Goal: Task Accomplishment & Management: Manage account settings

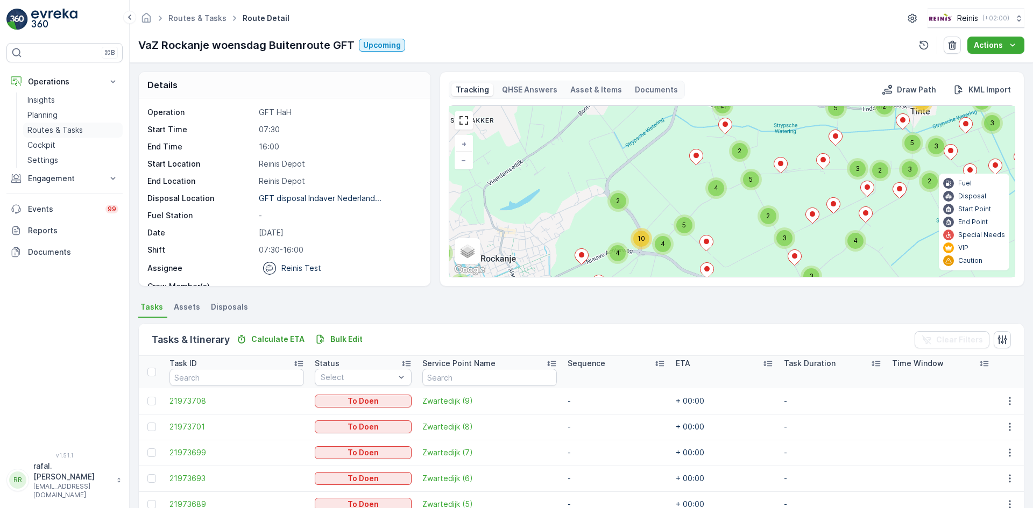
click at [74, 125] on p "Routes & Tasks" at bounding box center [54, 130] width 55 height 11
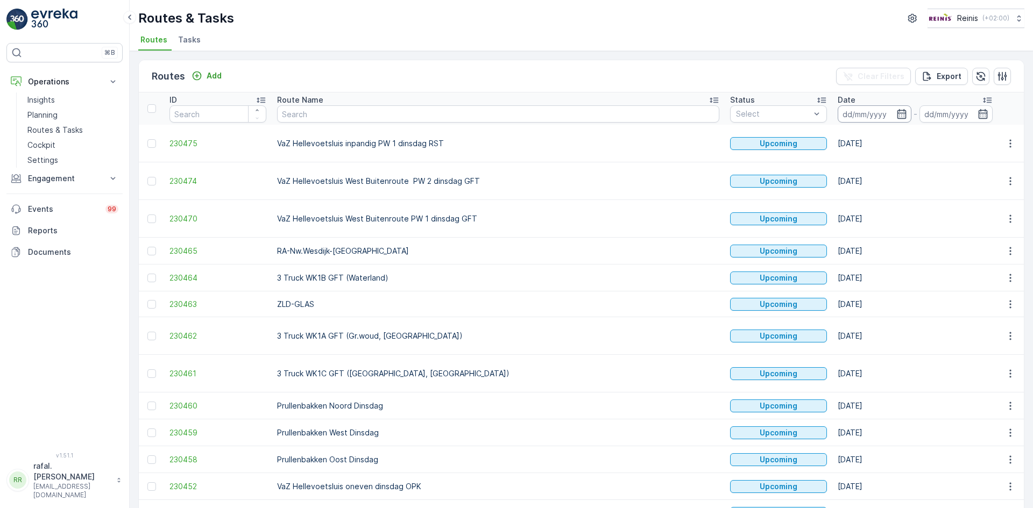
click at [838, 106] on input at bounding box center [875, 113] width 74 height 17
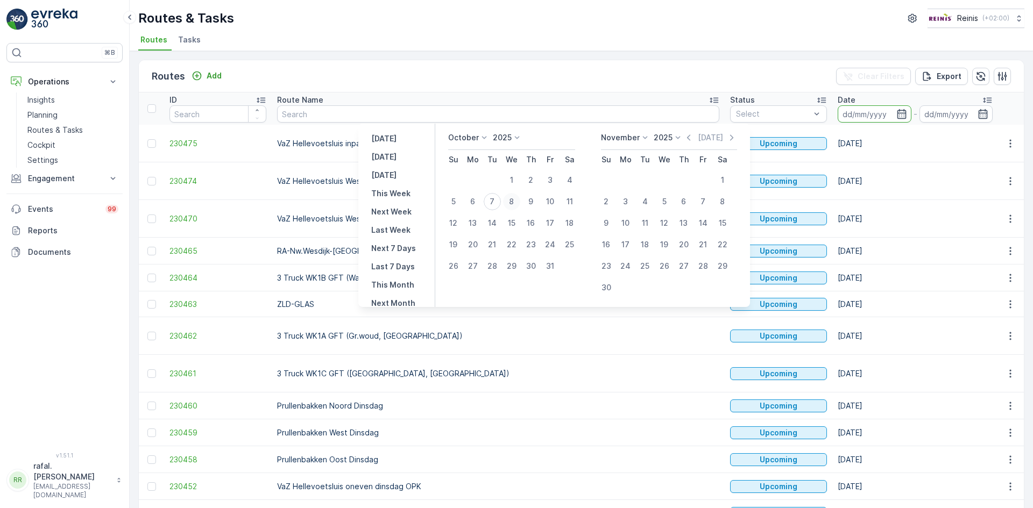
click at [517, 199] on div "8" at bounding box center [511, 201] width 17 height 17
type input "[DATE]"
click at [517, 199] on div "8" at bounding box center [511, 201] width 17 height 17
type input "[DATE]"
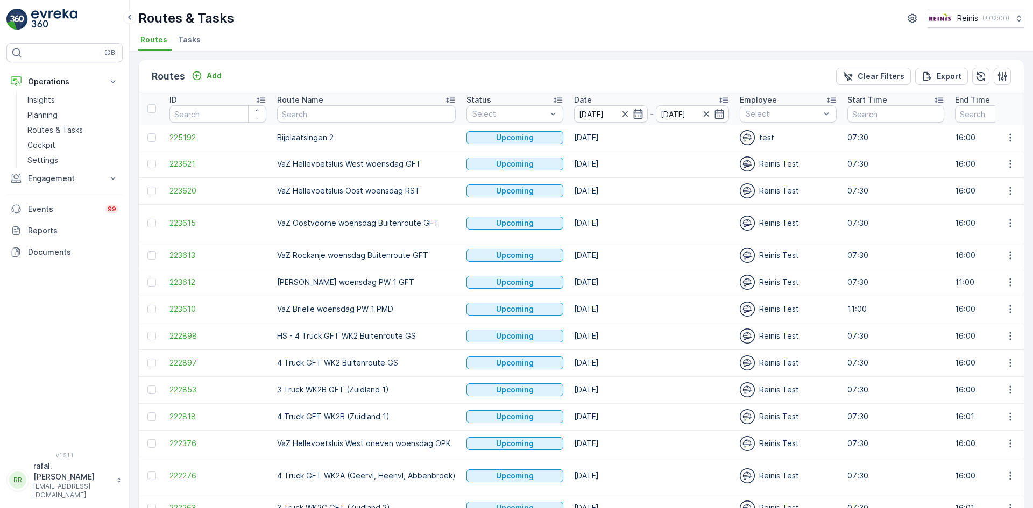
click at [450, 100] on icon at bounding box center [450, 100] width 11 height 11
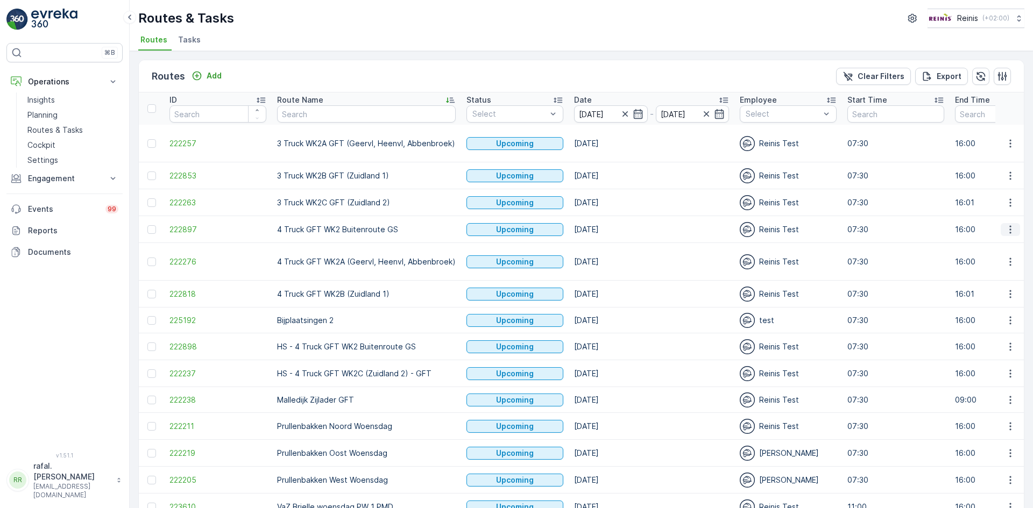
click at [1006, 228] on icon "button" at bounding box center [1010, 229] width 11 height 11
click at [996, 308] on span "Change Assignee" at bounding box center [985, 306] width 63 height 11
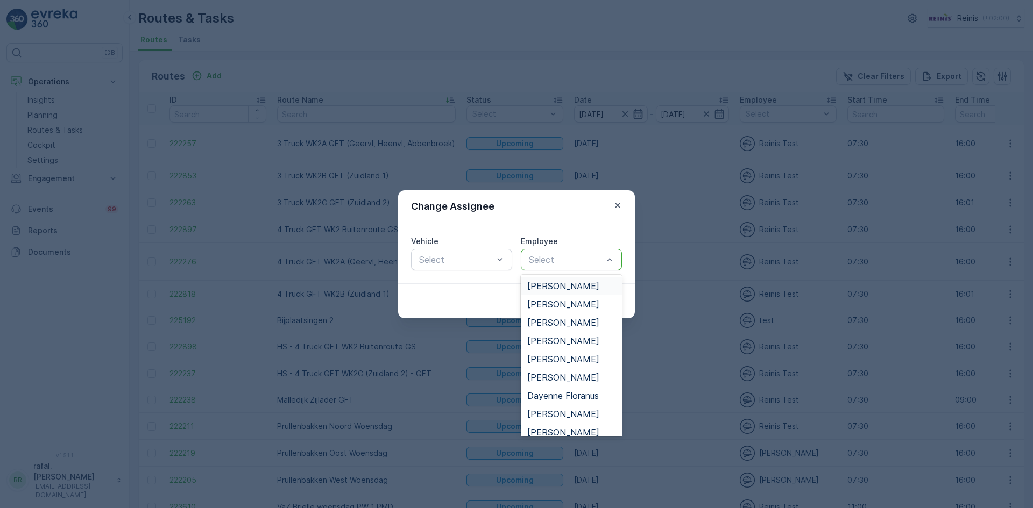
click at [566, 283] on span "[PERSON_NAME]" at bounding box center [563, 286] width 72 height 10
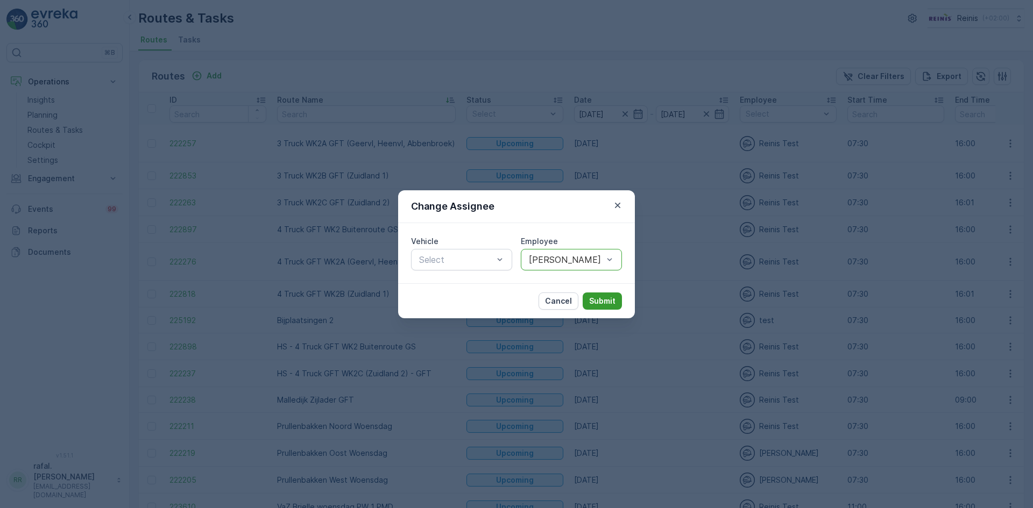
click at [602, 293] on button "Submit" at bounding box center [602, 301] width 39 height 17
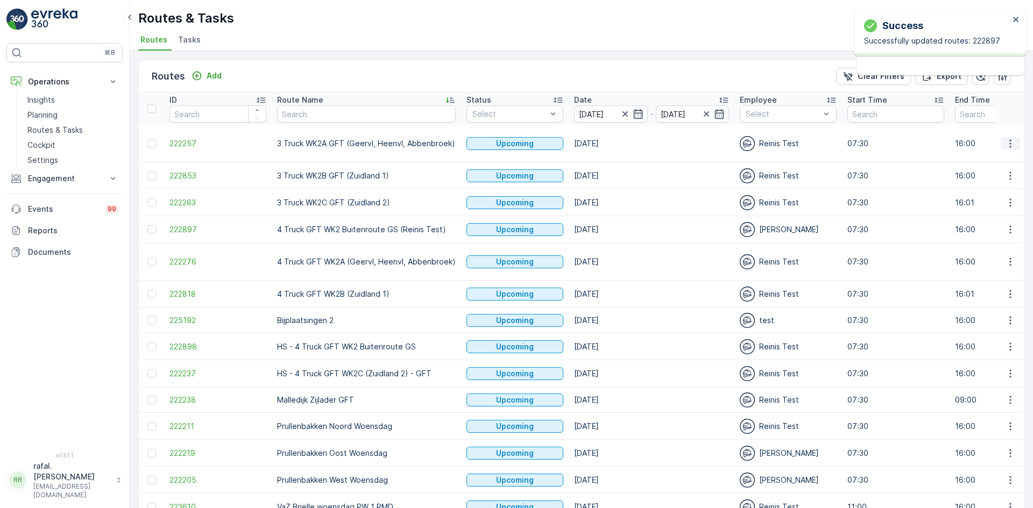
click at [1005, 139] on icon "button" at bounding box center [1010, 143] width 11 height 11
click at [993, 222] on span "Change Assignee" at bounding box center [985, 220] width 63 height 11
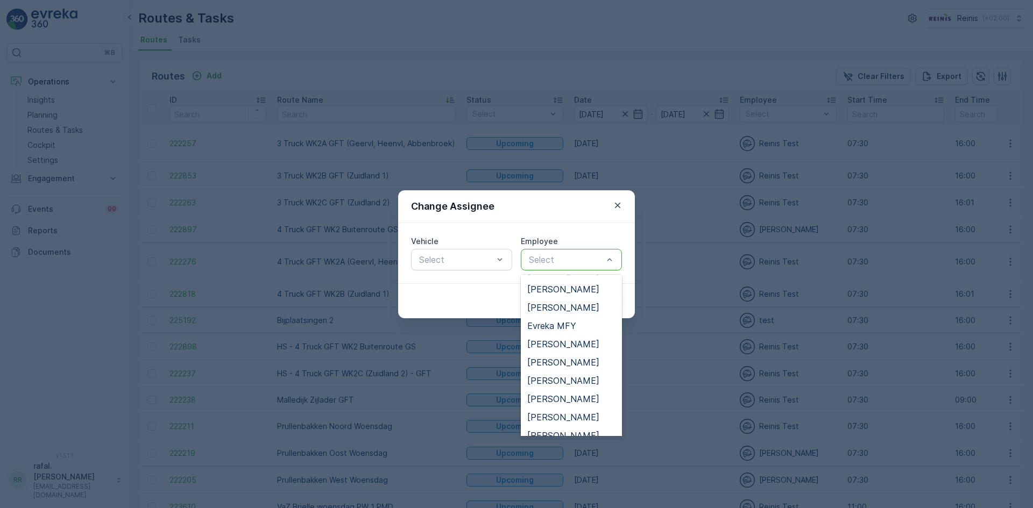
scroll to position [215, 0]
click at [561, 416] on span "[PERSON_NAME]" at bounding box center [563, 419] width 72 height 10
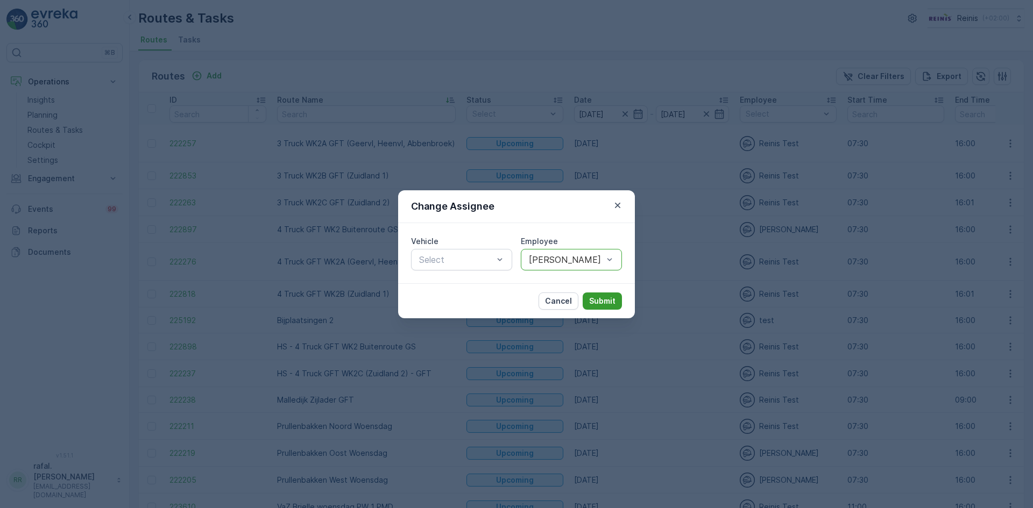
click at [605, 302] on p "Submit" at bounding box center [602, 301] width 26 height 11
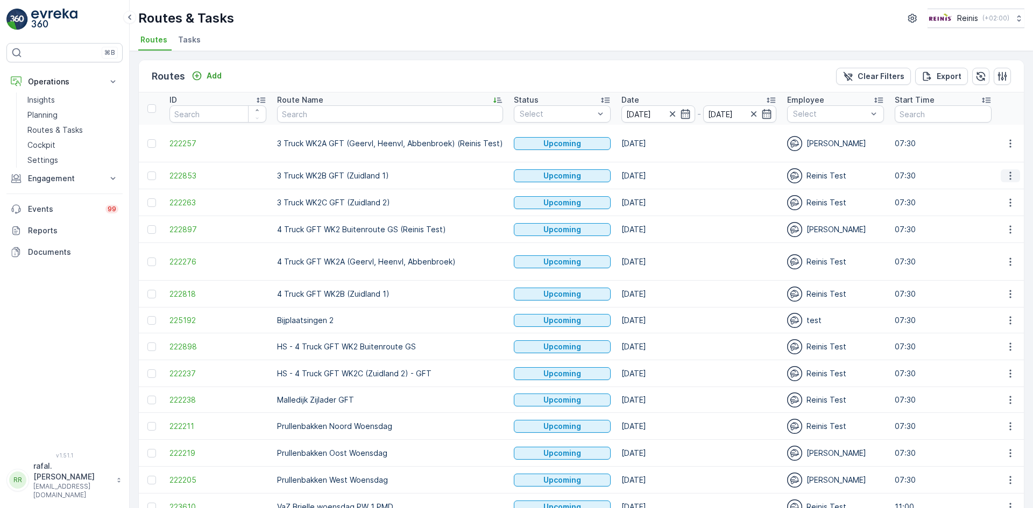
click at [1009, 172] on icon "button" at bounding box center [1010, 176] width 2 height 8
click at [985, 251] on span "Change Assignee" at bounding box center [985, 252] width 63 height 11
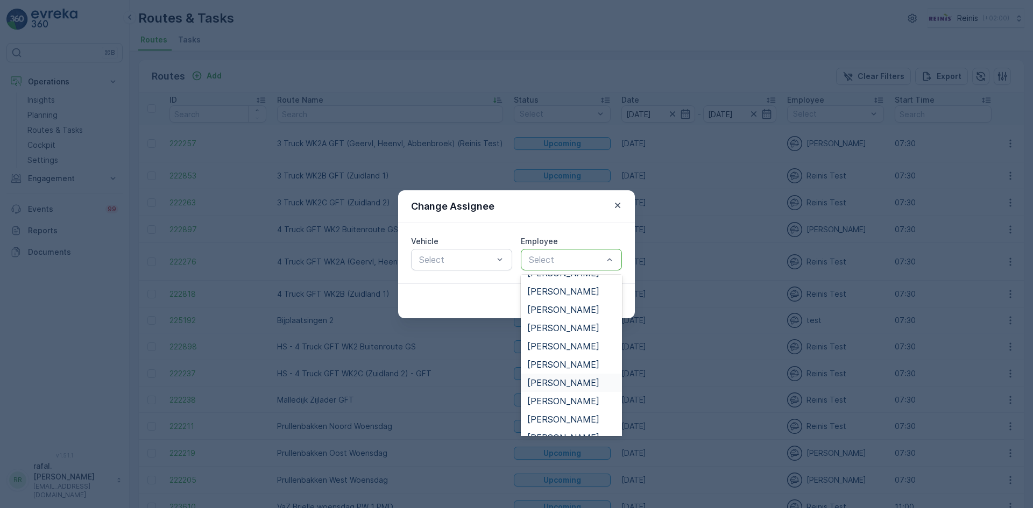
scroll to position [269, 0]
click at [566, 396] on span "[PERSON_NAME]" at bounding box center [563, 401] width 72 height 10
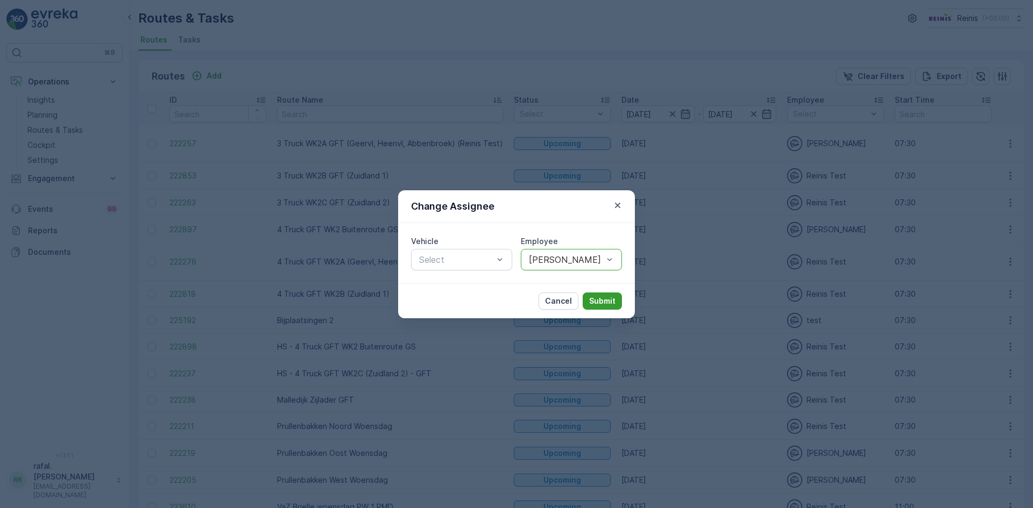
click at [600, 306] on p "Submit" at bounding box center [602, 301] width 26 height 11
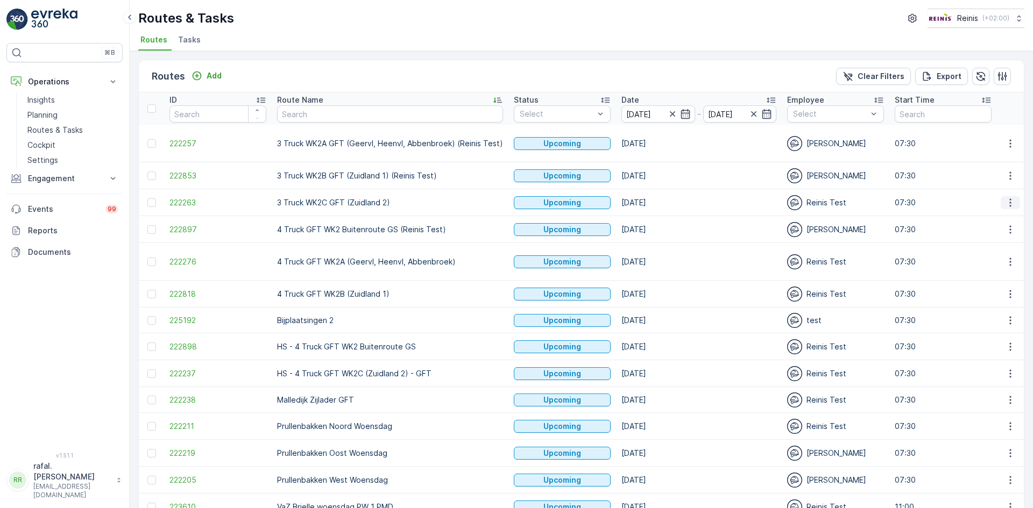
click at [1006, 202] on icon "button" at bounding box center [1010, 202] width 11 height 11
click at [1004, 277] on span "Change Assignee" at bounding box center [985, 279] width 63 height 11
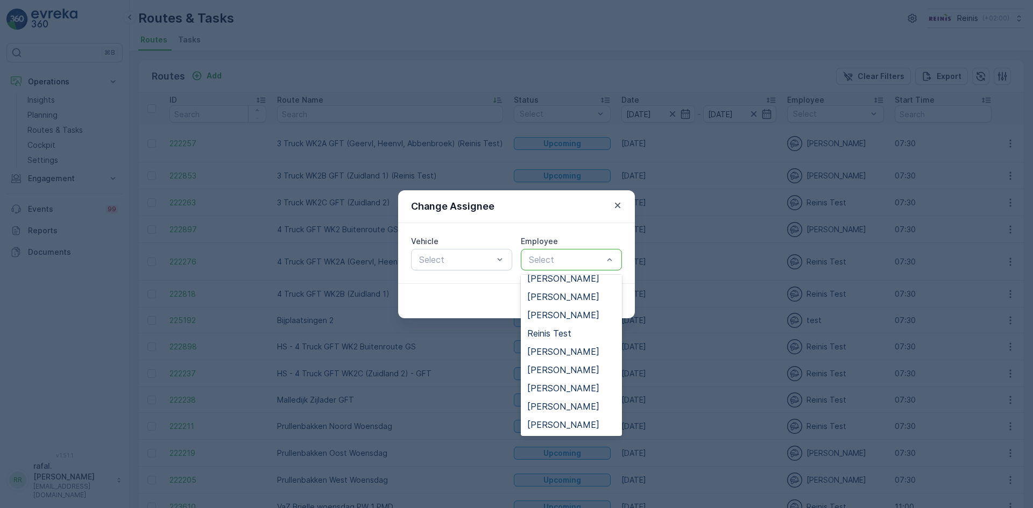
scroll to position [420, 0]
click at [570, 347] on span "[PERSON_NAME]" at bounding box center [563, 352] width 72 height 10
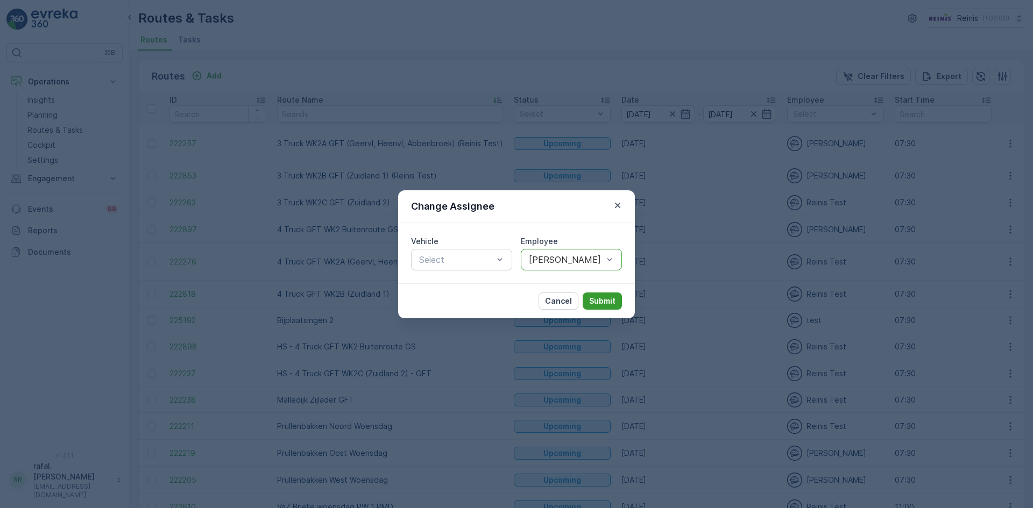
click at [599, 299] on p "Submit" at bounding box center [602, 301] width 26 height 11
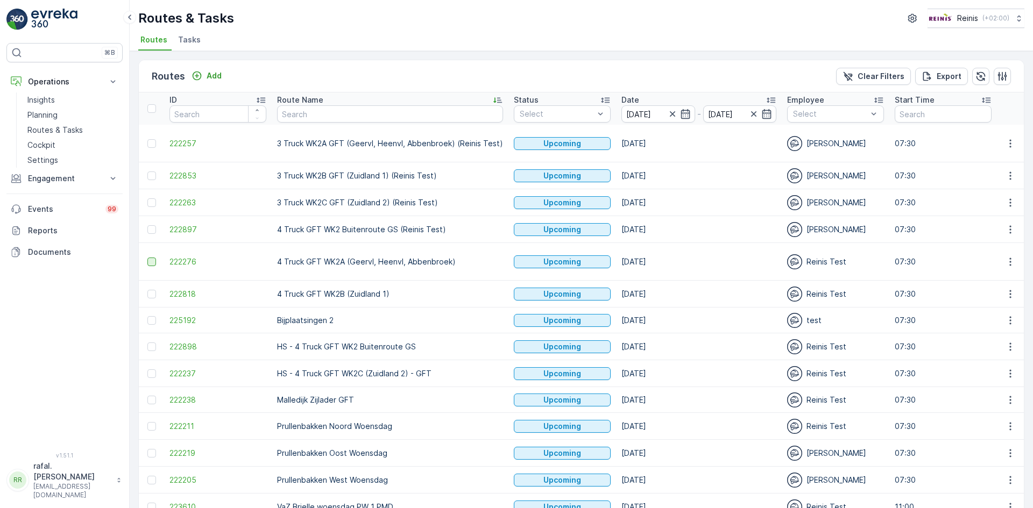
click at [152, 261] on div at bounding box center [151, 262] width 9 height 9
click at [147, 258] on input "checkbox" at bounding box center [147, 258] width 0 height 0
click at [148, 294] on div at bounding box center [151, 294] width 9 height 9
click at [147, 290] on input "checkbox" at bounding box center [147, 290] width 0 height 0
drag, startPoint x: 151, startPoint y: 348, endPoint x: 144, endPoint y: 370, distance: 23.3
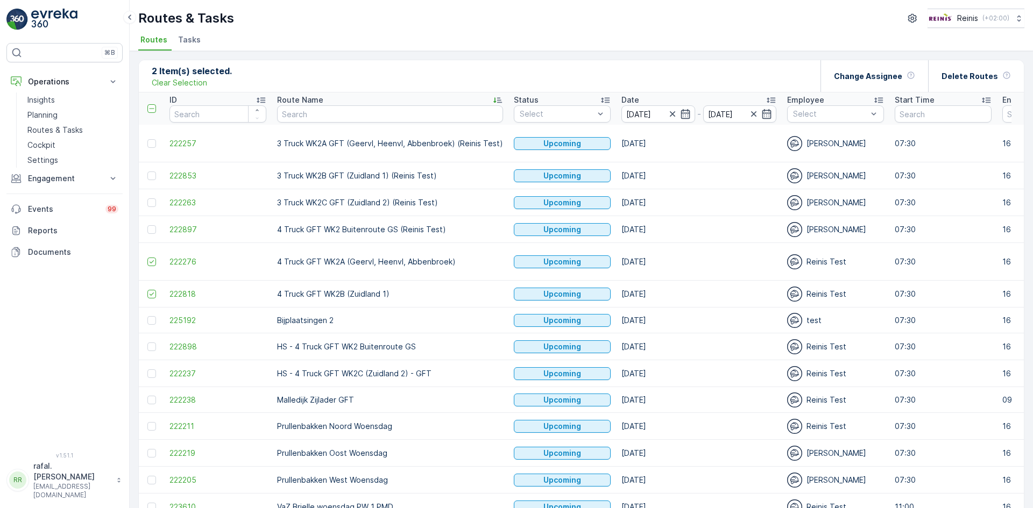
click at [151, 349] on div at bounding box center [151, 347] width 9 height 9
click at [147, 343] on input "checkbox" at bounding box center [147, 343] width 0 height 0
click at [153, 377] on div at bounding box center [151, 374] width 9 height 9
click at [147, 370] on input "checkbox" at bounding box center [147, 370] width 0 height 0
click at [974, 74] on p "Delete Routes" at bounding box center [969, 76] width 56 height 11
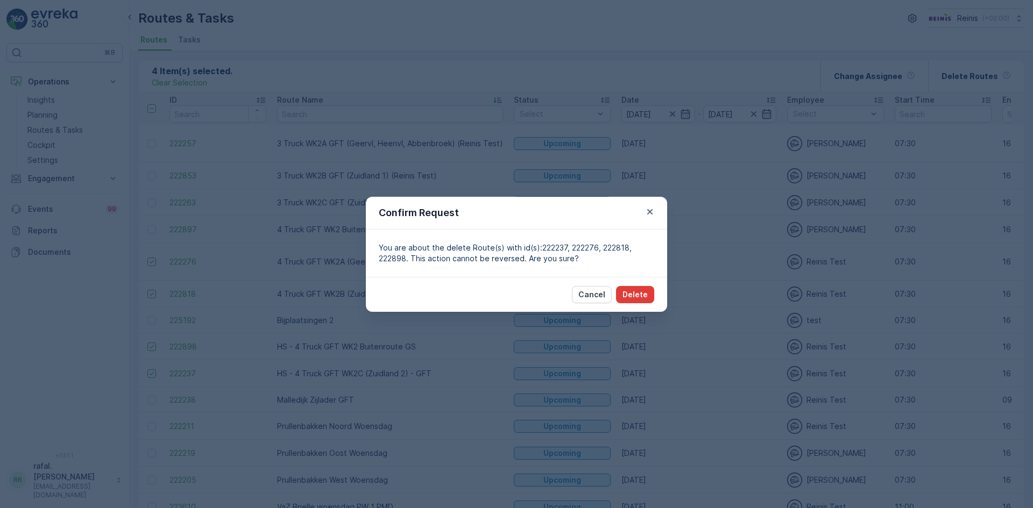
click at [647, 294] on p "Delete" at bounding box center [634, 294] width 25 height 11
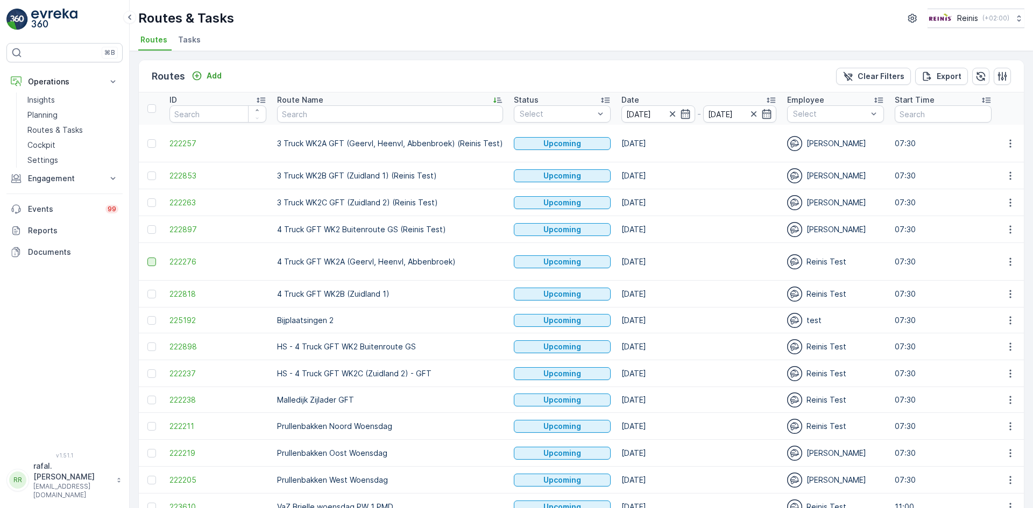
click at [151, 261] on div at bounding box center [151, 262] width 9 height 9
click at [147, 258] on input "checkbox" at bounding box center [147, 258] width 0 height 0
click at [153, 293] on div at bounding box center [151, 294] width 9 height 9
click at [147, 290] on input "checkbox" at bounding box center [147, 290] width 0 height 0
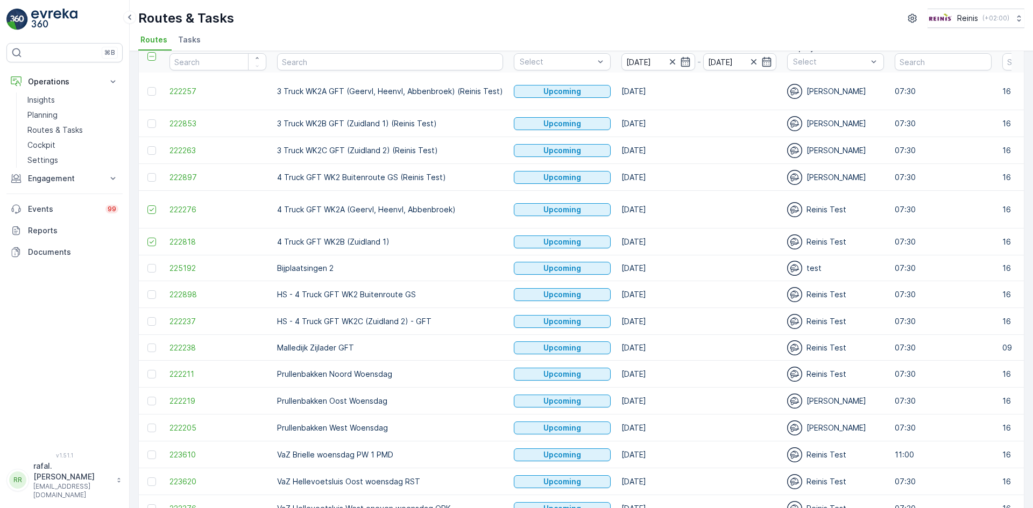
scroll to position [0, 0]
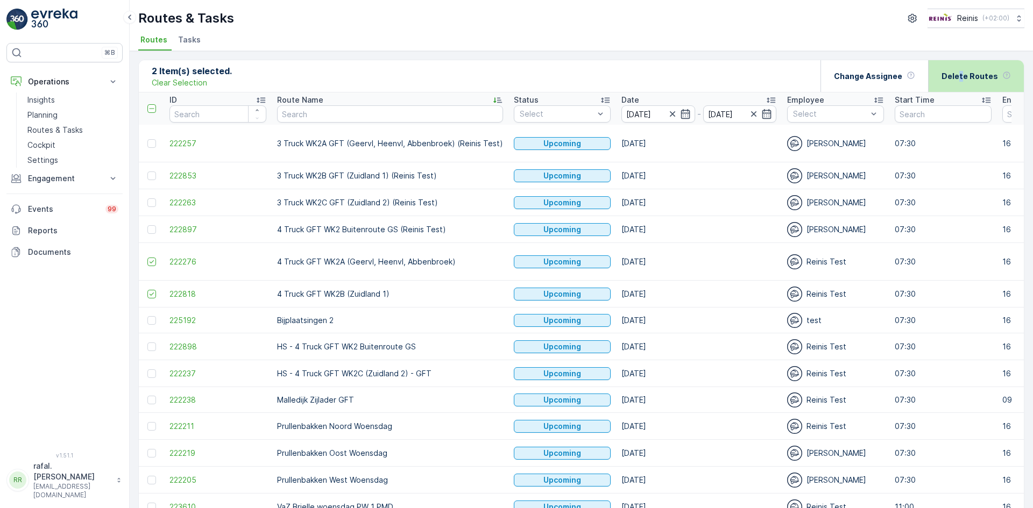
click at [962, 72] on p "Delete Routes" at bounding box center [969, 76] width 56 height 11
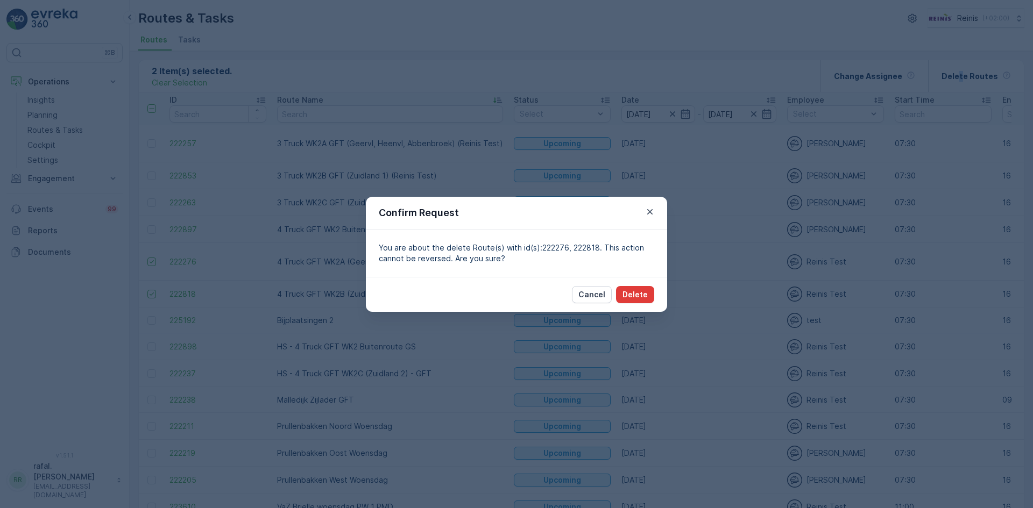
click at [630, 296] on p "Delete" at bounding box center [634, 294] width 25 height 11
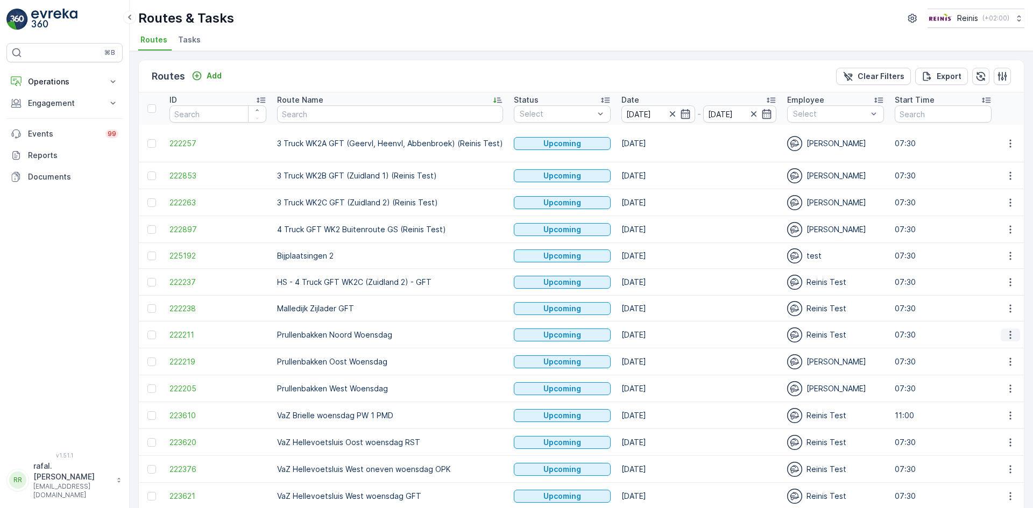
click at [1008, 334] on icon "button" at bounding box center [1010, 335] width 11 height 11
click at [986, 410] on span "Change Assignee" at bounding box center [985, 411] width 63 height 11
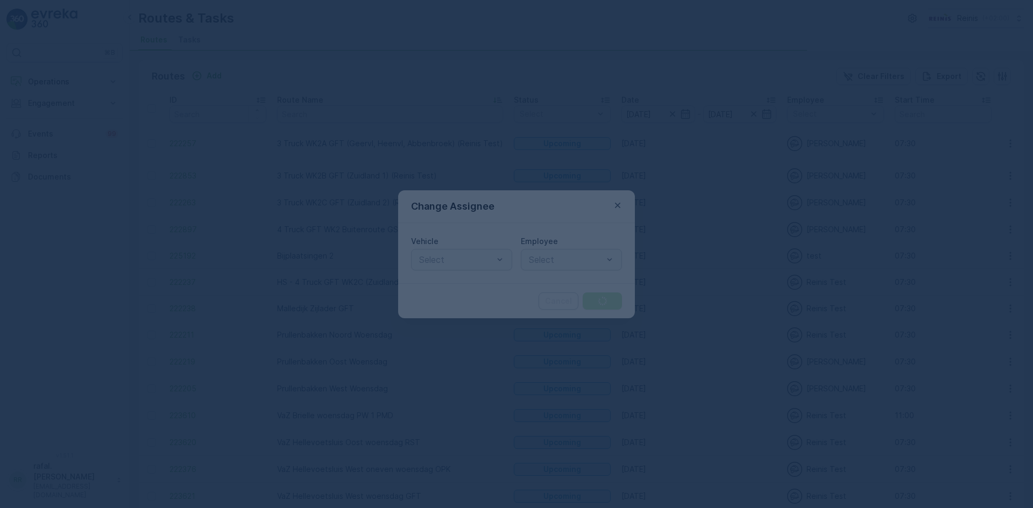
click at [595, 256] on div at bounding box center [516, 254] width 1033 height 508
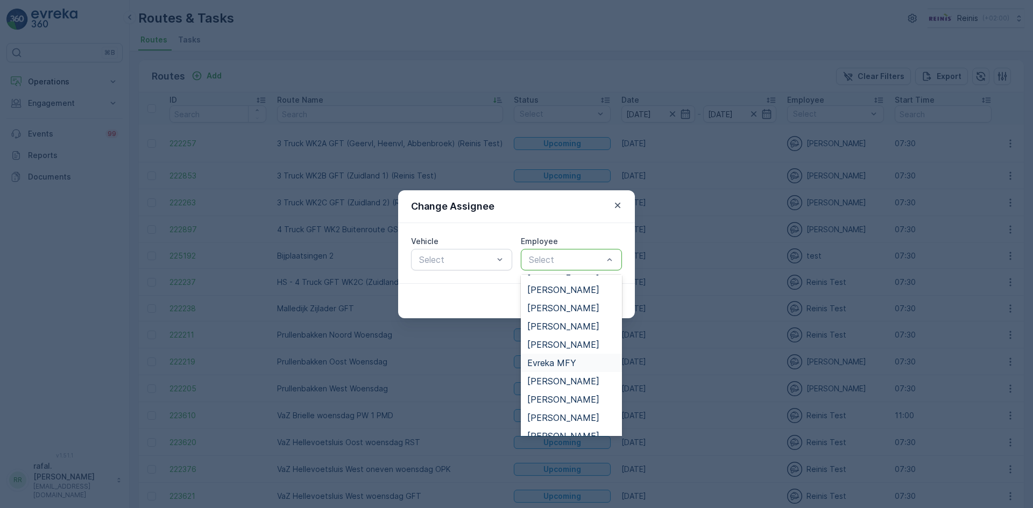
scroll to position [269, 0]
click at [556, 402] on span "[PERSON_NAME]" at bounding box center [563, 401] width 72 height 10
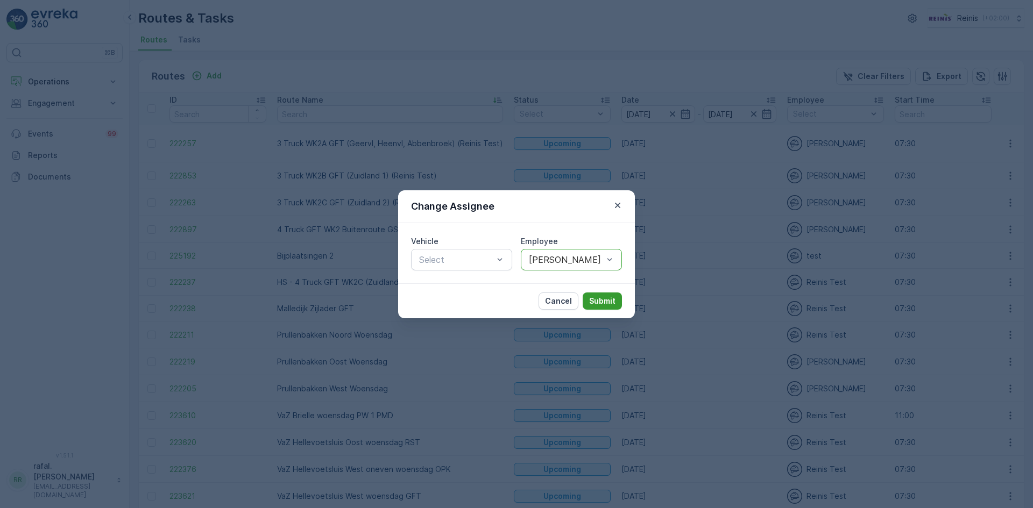
click at [597, 306] on p "Submit" at bounding box center [602, 301] width 26 height 11
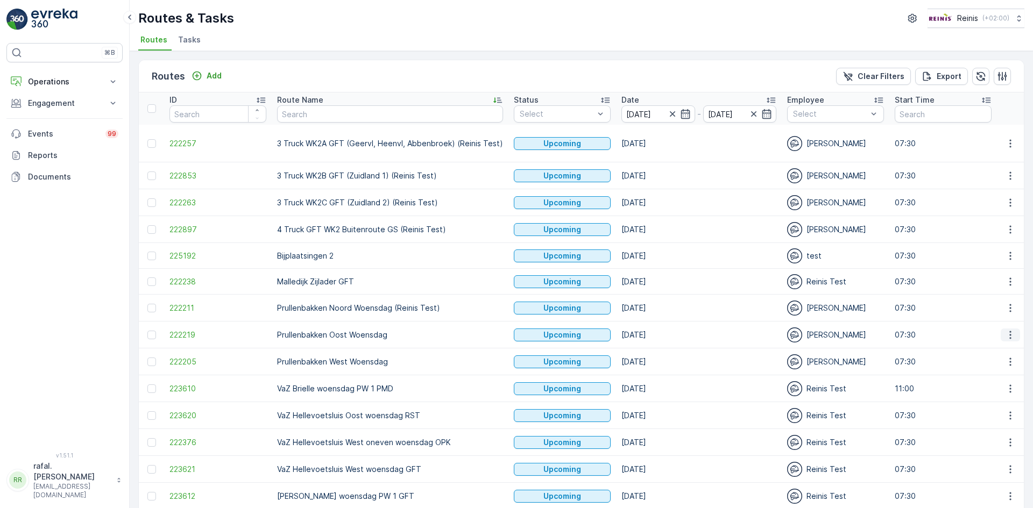
drag, startPoint x: 1010, startPoint y: 333, endPoint x: 1009, endPoint y: 339, distance: 6.5
click at [1010, 333] on icon "button" at bounding box center [1010, 335] width 11 height 11
click at [996, 409] on span "Change Assignee" at bounding box center [985, 411] width 63 height 11
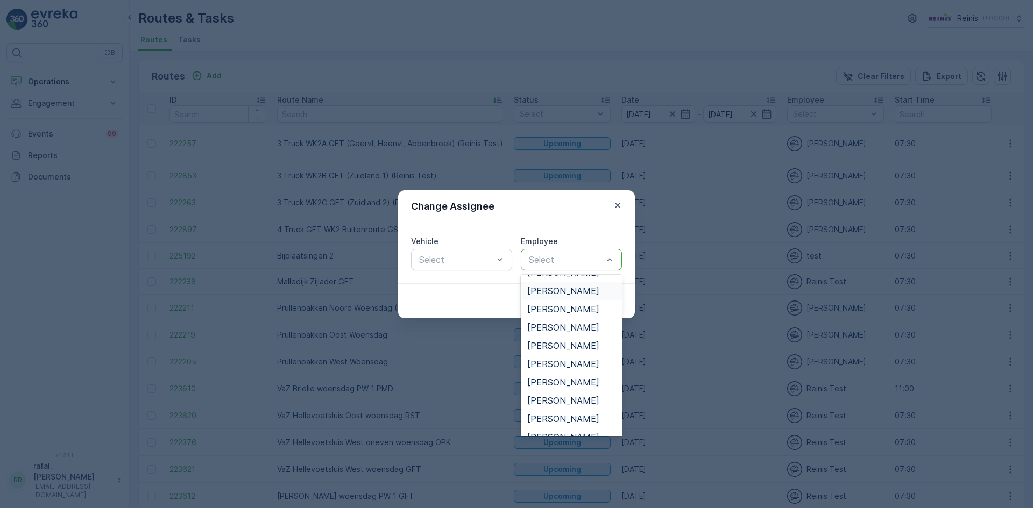
scroll to position [538, 0]
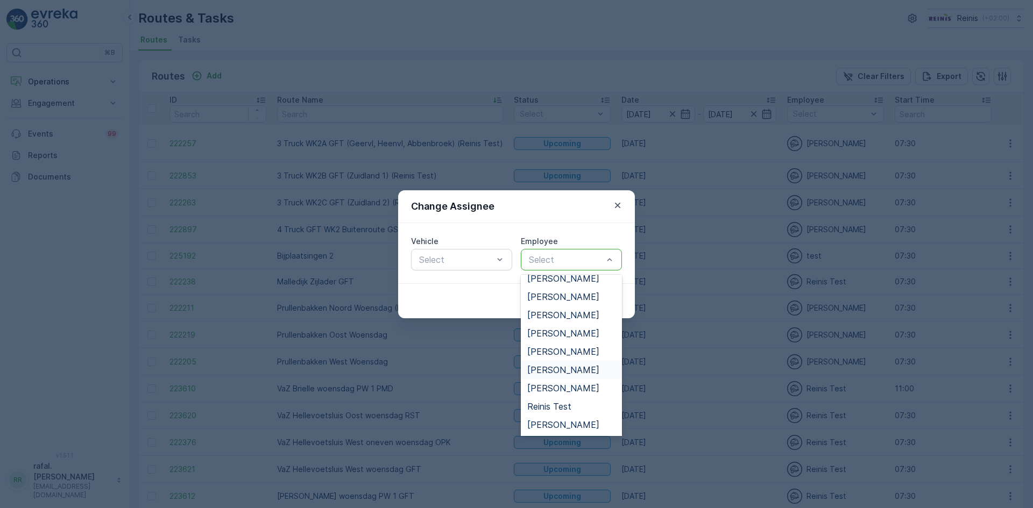
click at [577, 366] on span "[PERSON_NAME]" at bounding box center [563, 370] width 72 height 10
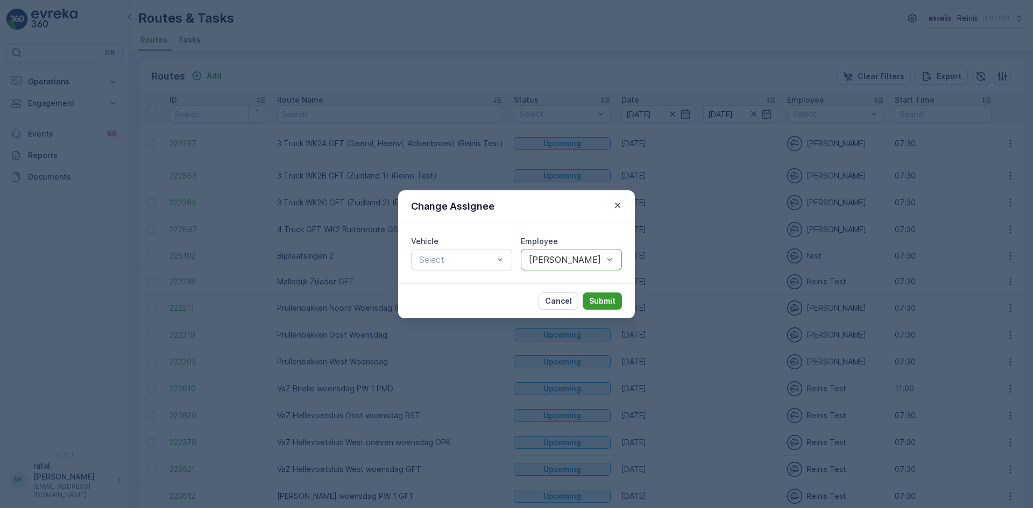
click at [599, 302] on p "Submit" at bounding box center [602, 301] width 26 height 11
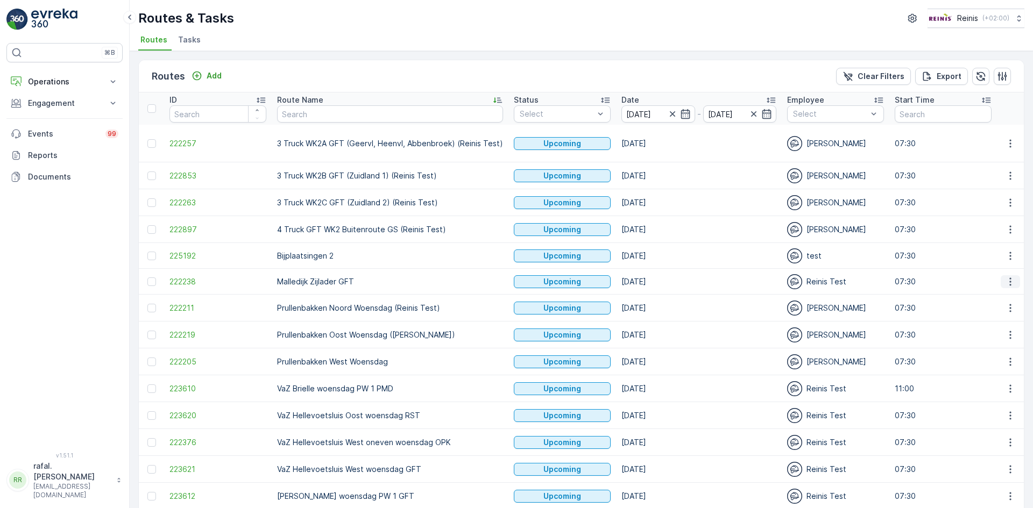
click at [1008, 280] on icon "button" at bounding box center [1010, 282] width 11 height 11
click at [989, 356] on span "Change Assignee" at bounding box center [985, 358] width 63 height 11
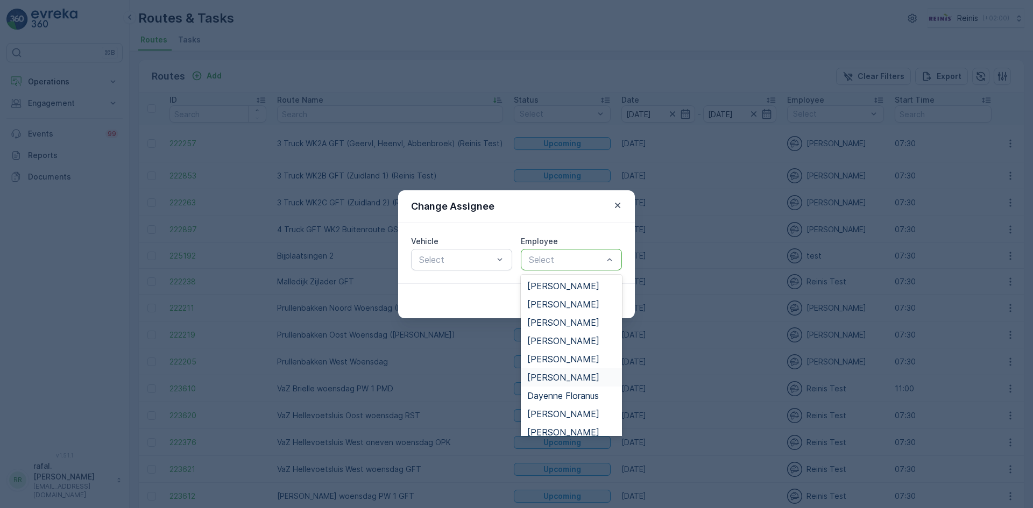
scroll to position [54, 0]
click at [572, 307] on span "[PERSON_NAME]" at bounding box center [563, 306] width 72 height 10
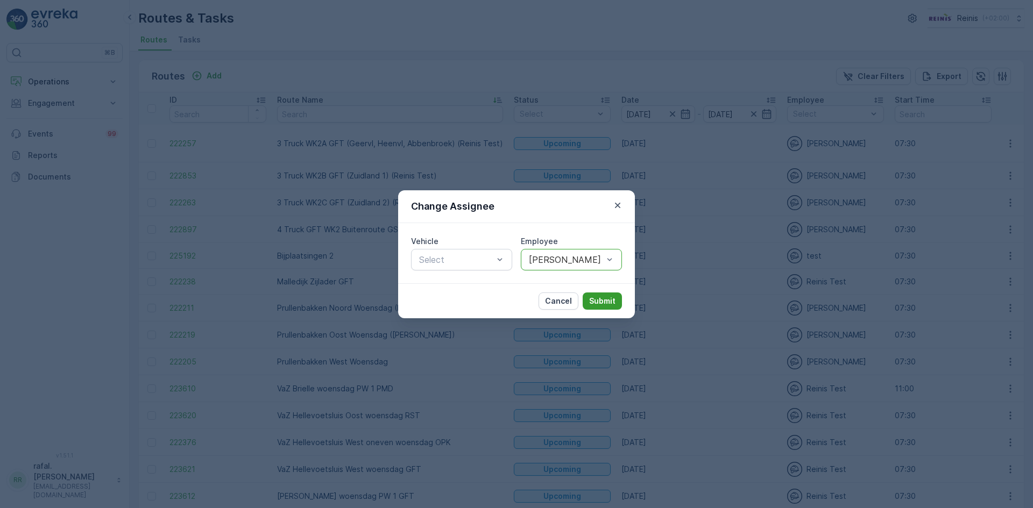
click at [604, 300] on p "Submit" at bounding box center [602, 301] width 26 height 11
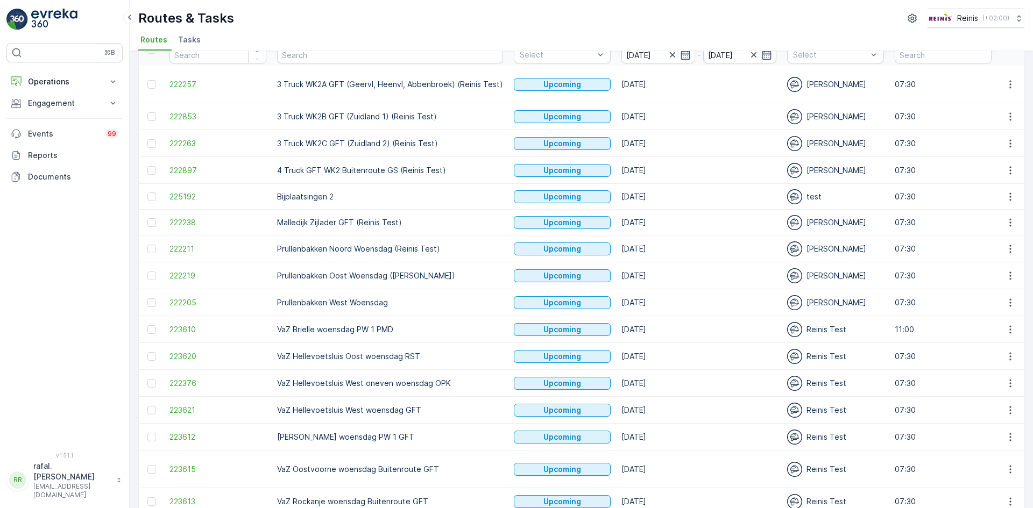
scroll to position [101, 0]
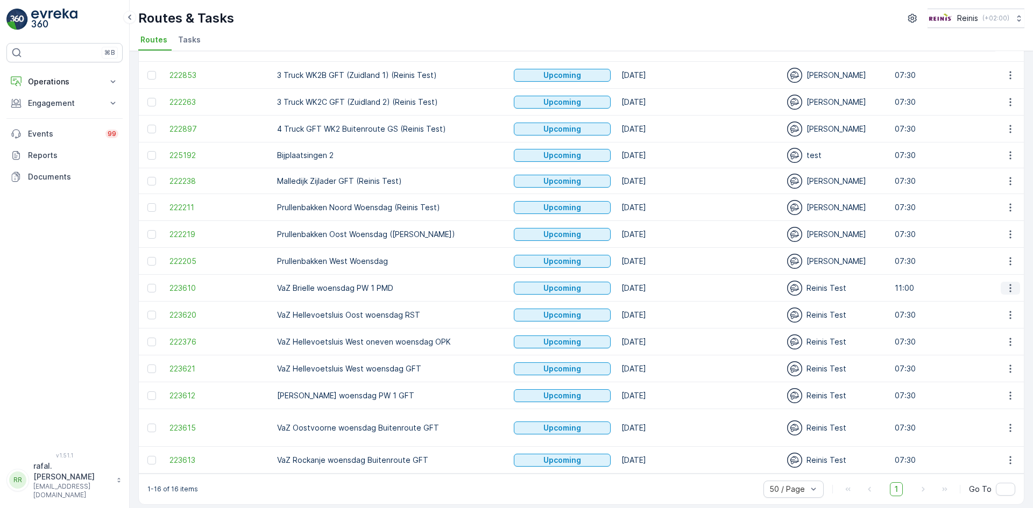
click at [1006, 286] on icon "button" at bounding box center [1010, 288] width 11 height 11
click at [986, 364] on span "Change Assignee" at bounding box center [985, 364] width 63 height 11
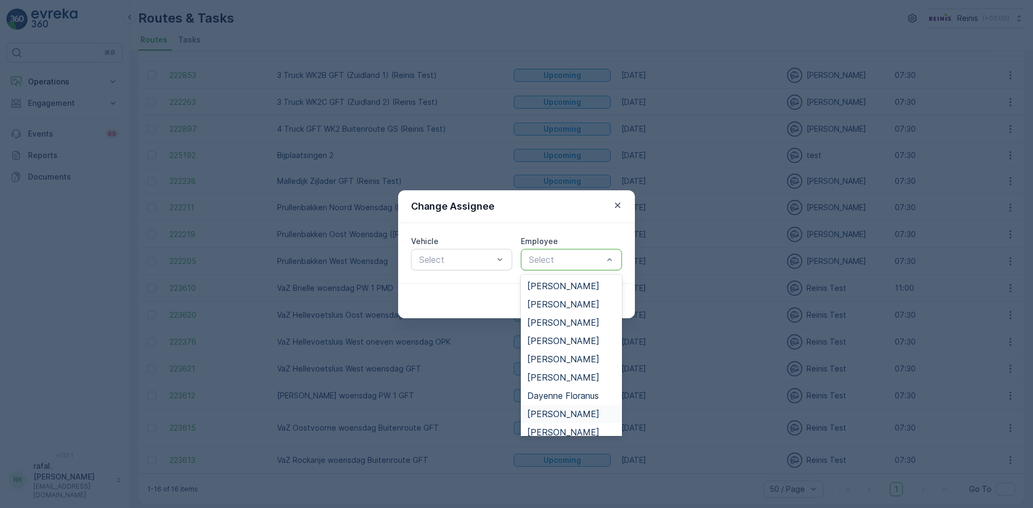
click at [561, 412] on span "[PERSON_NAME]" at bounding box center [563, 414] width 72 height 10
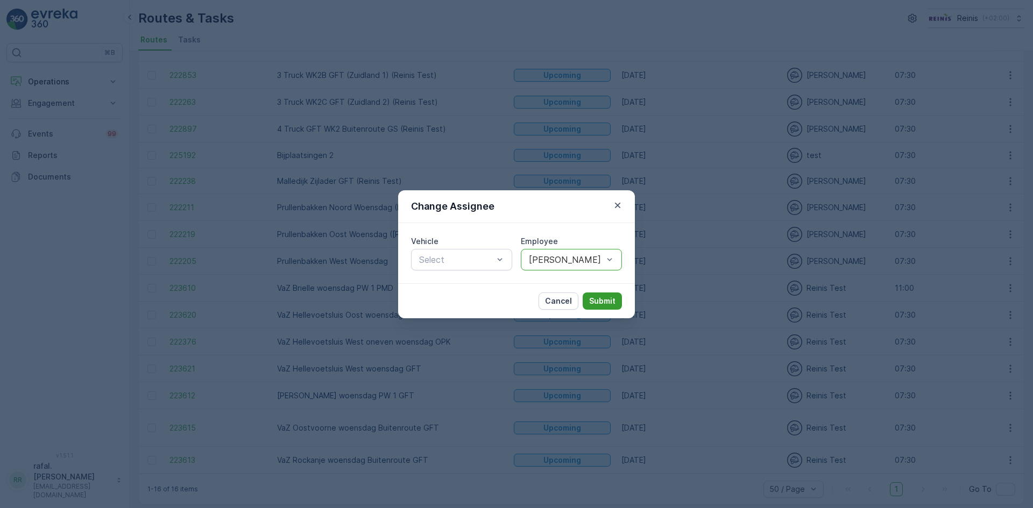
click at [607, 302] on p "Submit" at bounding box center [602, 301] width 26 height 11
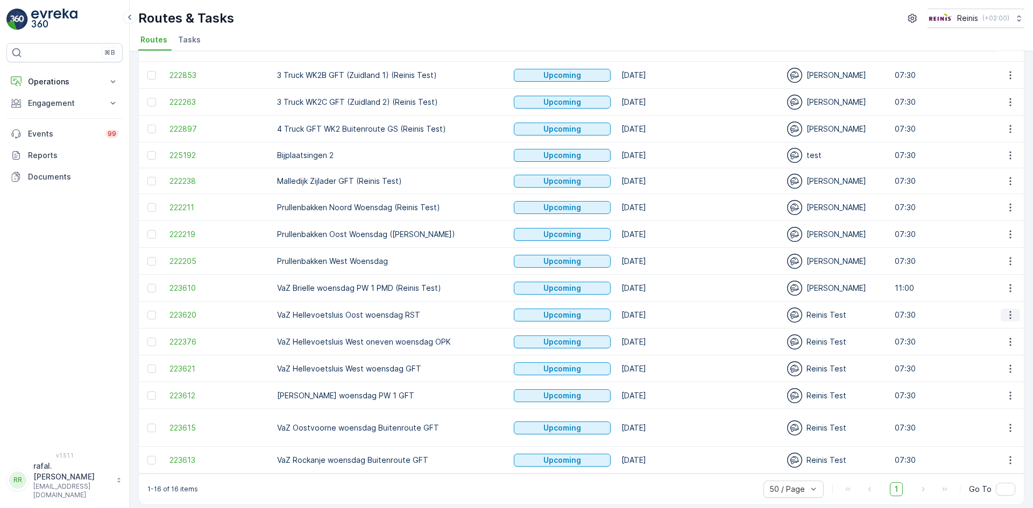
drag, startPoint x: 1006, startPoint y: 313, endPoint x: 1009, endPoint y: 318, distance: 6.3
click at [1006, 313] on icon "button" at bounding box center [1010, 315] width 11 height 11
click at [1001, 388] on span "Change Assignee" at bounding box center [985, 391] width 63 height 11
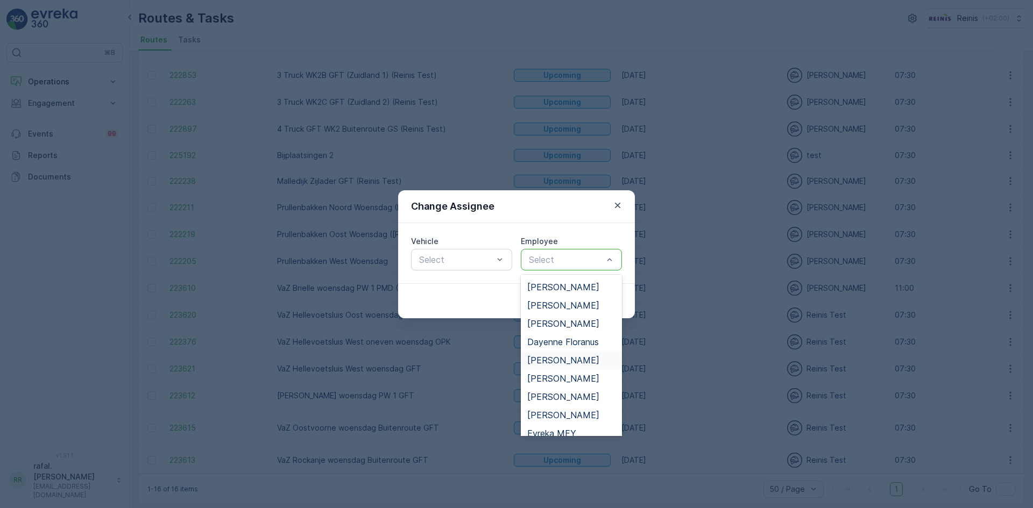
scroll to position [0, 0]
click at [587, 308] on span "[PERSON_NAME]" at bounding box center [563, 305] width 72 height 10
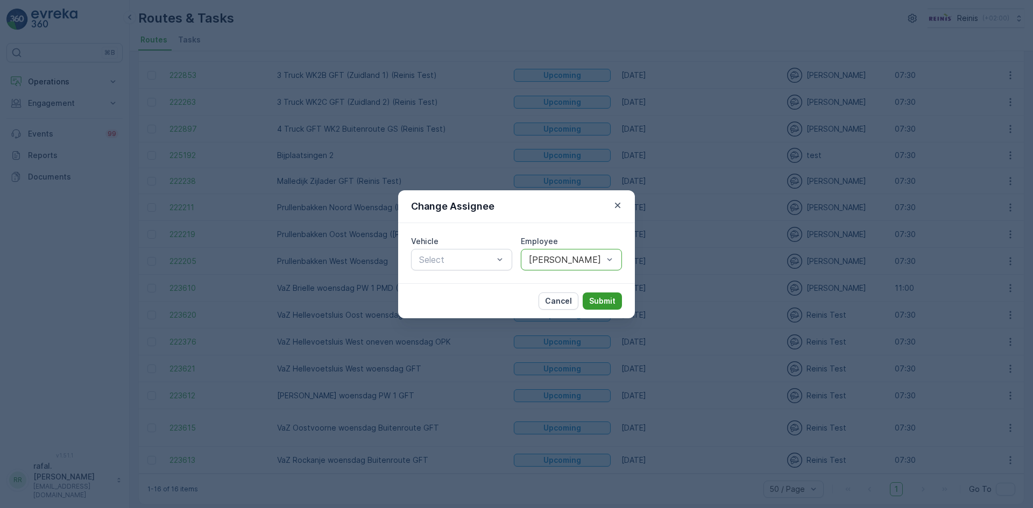
click at [597, 294] on button "Submit" at bounding box center [602, 301] width 39 height 17
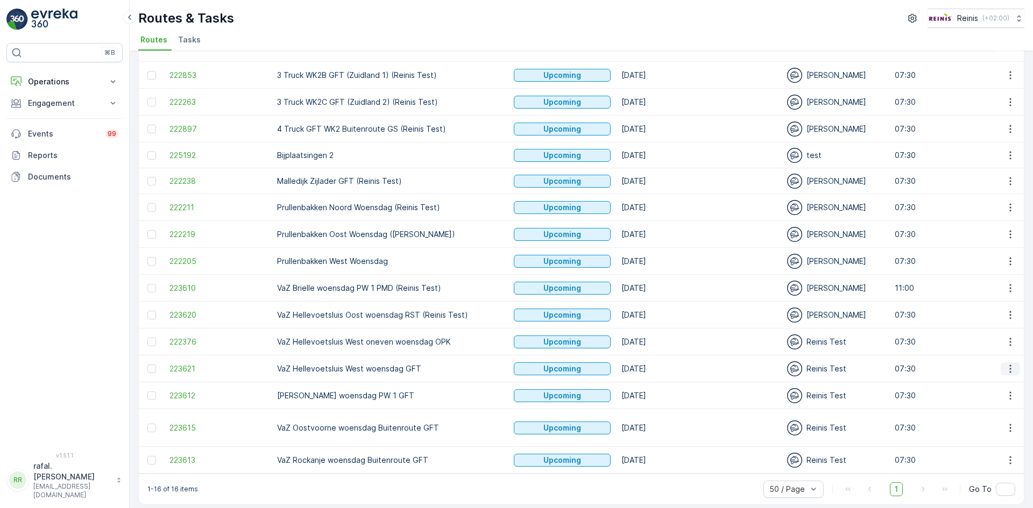
click at [1006, 365] on icon "button" at bounding box center [1010, 369] width 11 height 11
click at [997, 443] on span "Change Assignee" at bounding box center [985, 445] width 63 height 11
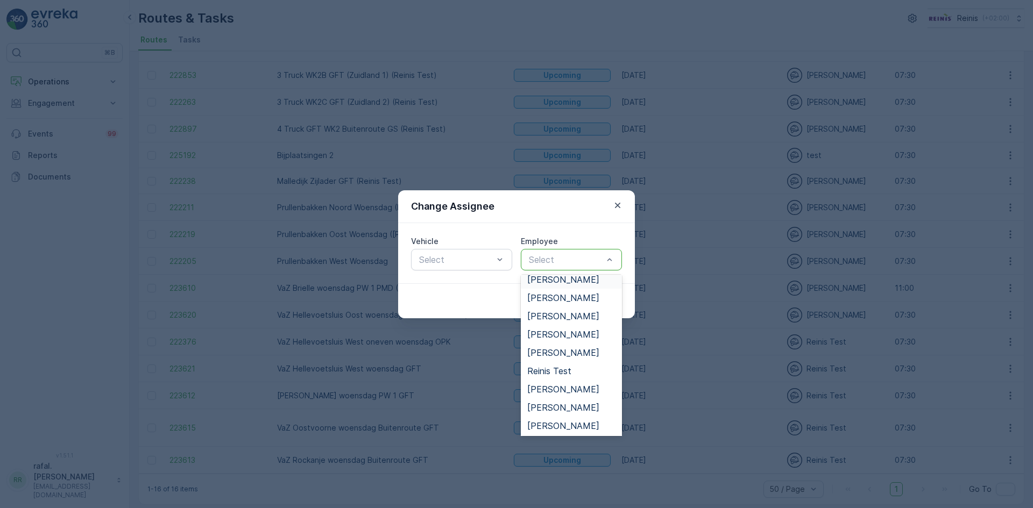
scroll to position [377, 0]
click at [566, 402] on span "[PERSON_NAME]" at bounding box center [563, 404] width 72 height 10
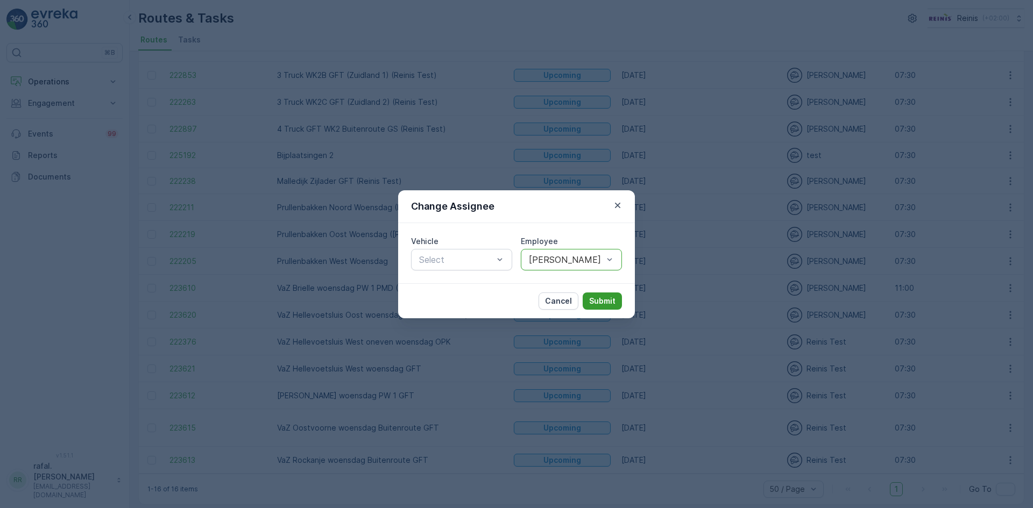
click at [594, 299] on p "Submit" at bounding box center [602, 301] width 26 height 11
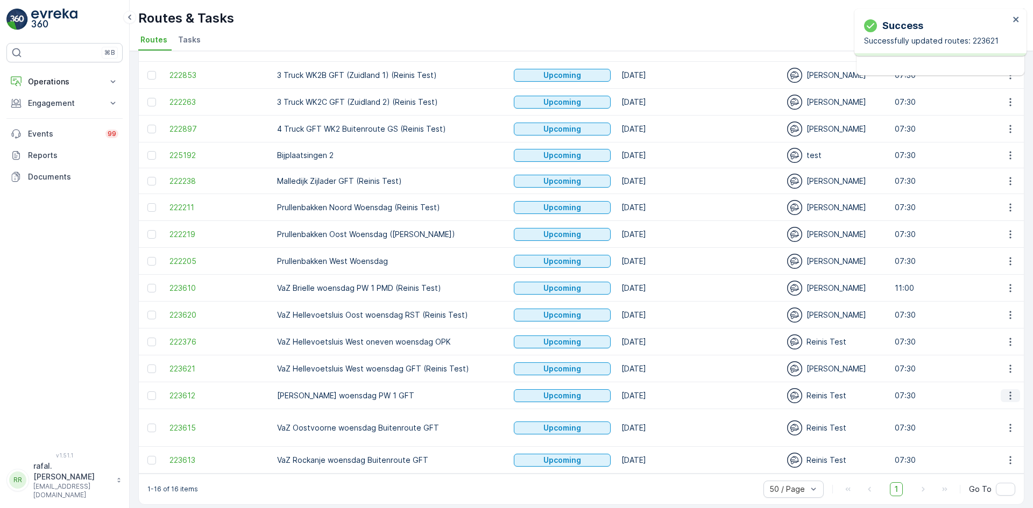
drag, startPoint x: 1008, startPoint y: 394, endPoint x: 1008, endPoint y: 400, distance: 6.5
click at [1008, 394] on icon "button" at bounding box center [1010, 396] width 11 height 11
click at [994, 467] on span "Change Assignee" at bounding box center [985, 472] width 63 height 11
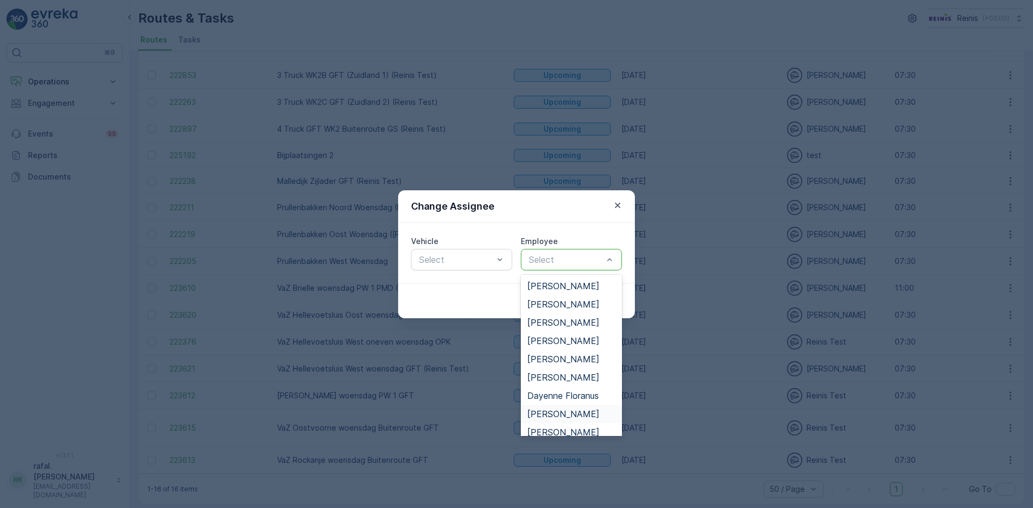
click at [550, 414] on span "[PERSON_NAME]" at bounding box center [563, 414] width 72 height 10
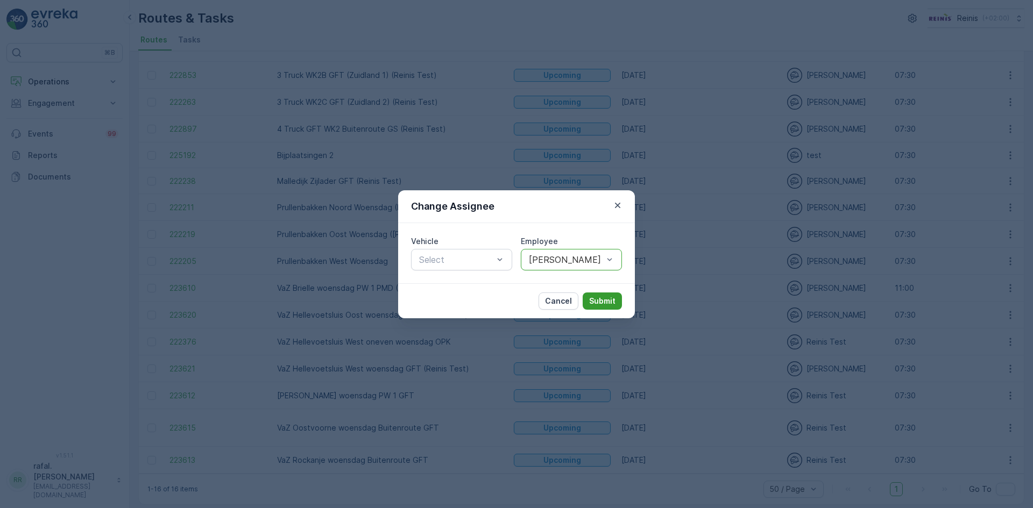
click at [612, 305] on p "Submit" at bounding box center [602, 301] width 26 height 11
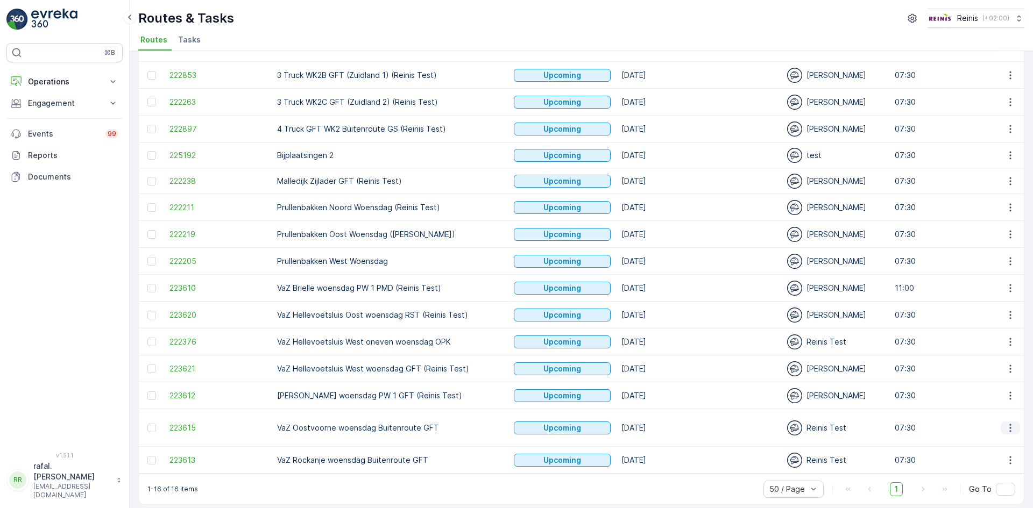
click at [1005, 423] on icon "button" at bounding box center [1010, 428] width 11 height 11
click at [989, 389] on span "Change Assignee" at bounding box center [985, 386] width 63 height 11
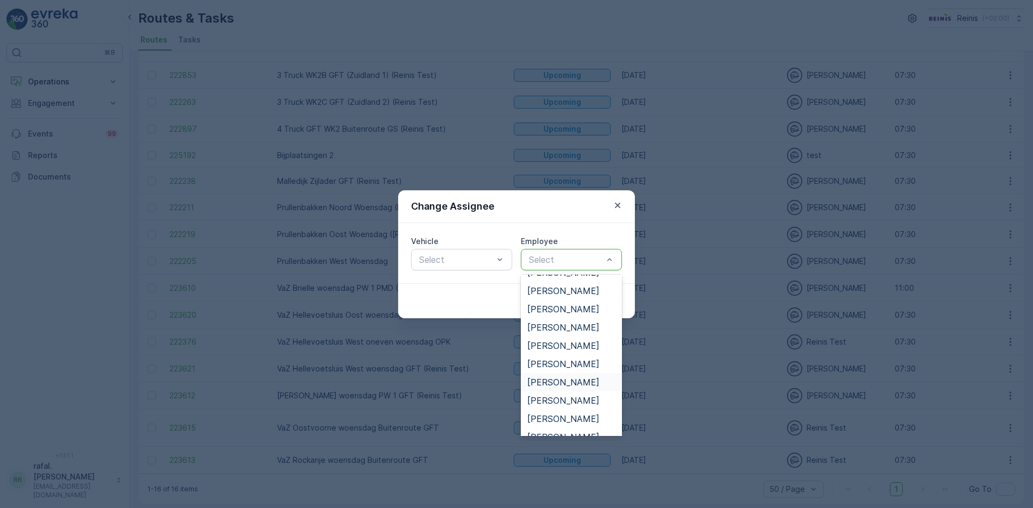
scroll to position [269, 0]
click at [570, 385] on span "[PERSON_NAME]" at bounding box center [563, 383] width 72 height 10
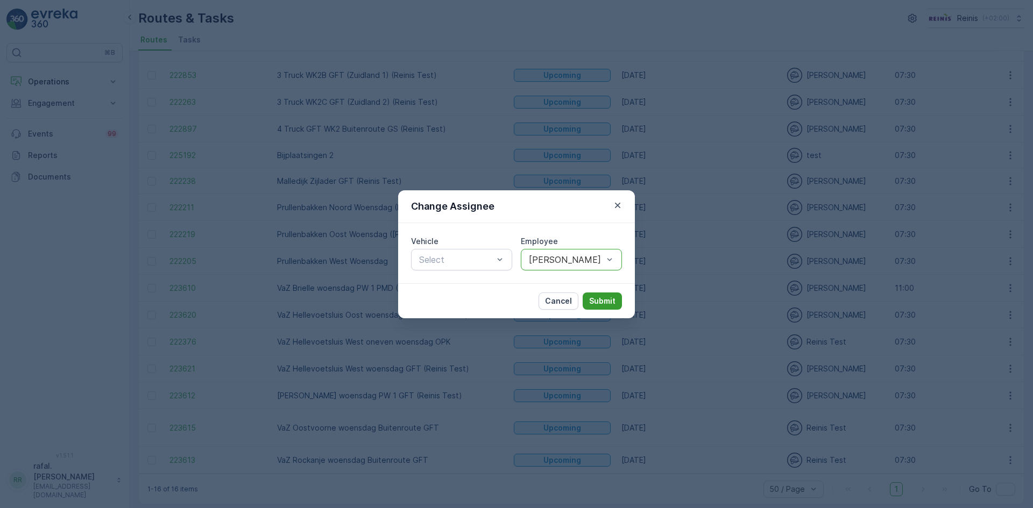
click at [607, 295] on button "Submit" at bounding box center [602, 301] width 39 height 17
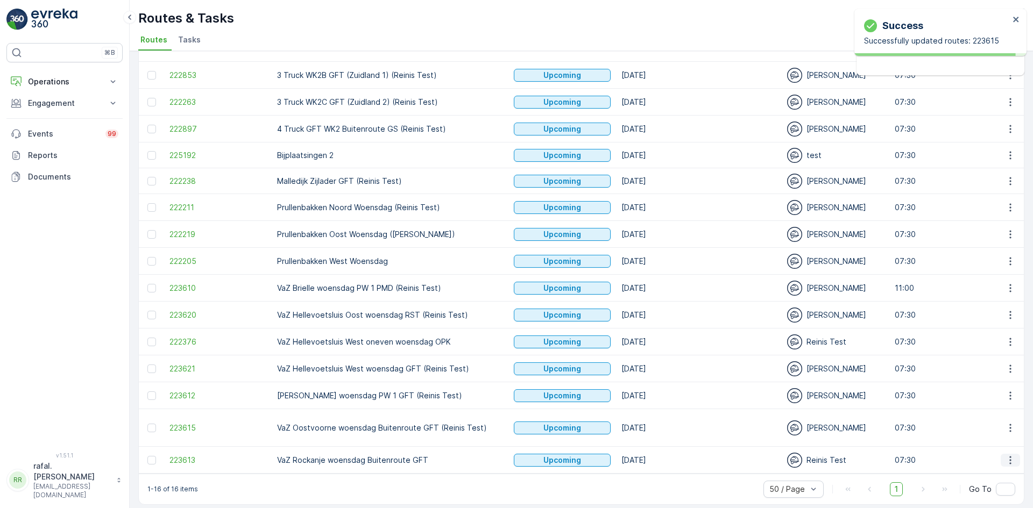
click at [1009, 455] on icon "button" at bounding box center [1010, 460] width 11 height 11
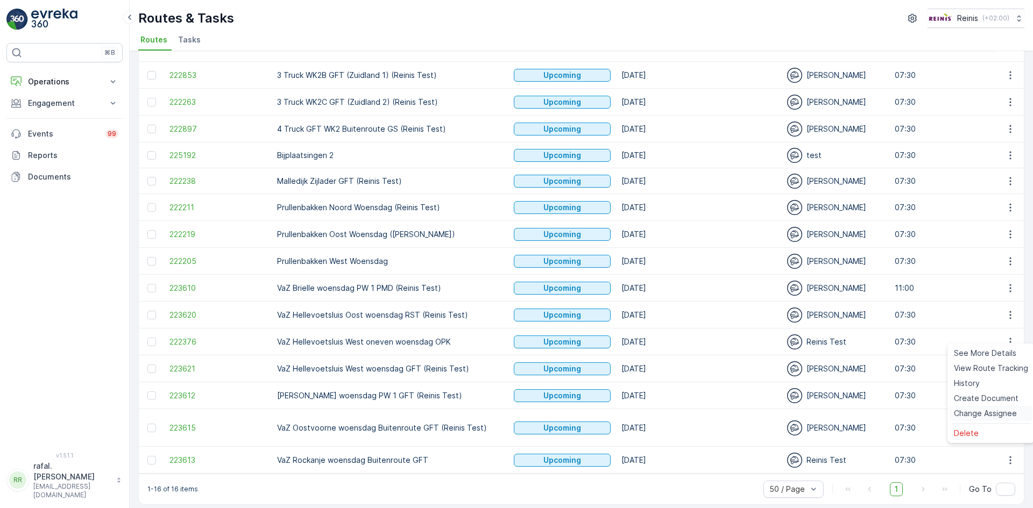
click at [994, 414] on span "Change Assignee" at bounding box center [985, 413] width 63 height 11
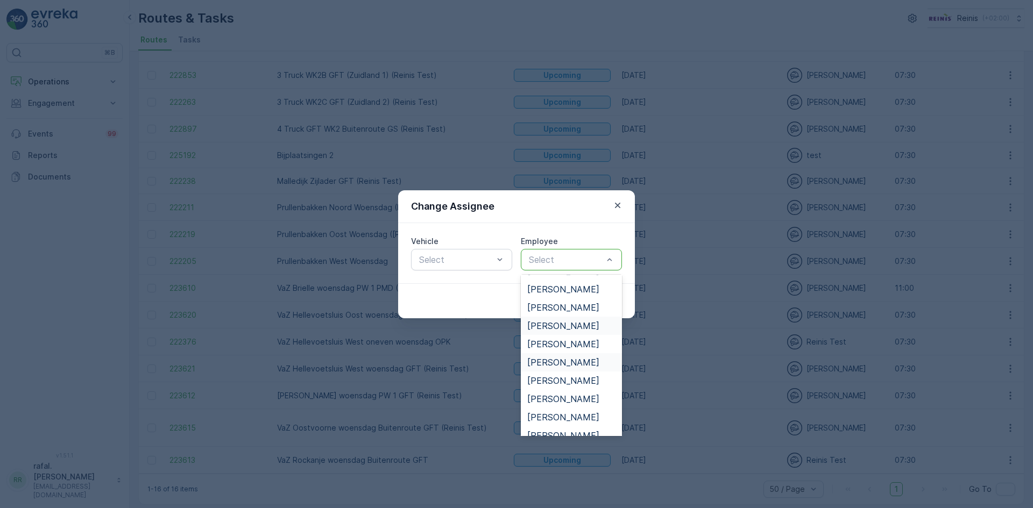
scroll to position [215, 0]
click at [567, 363] on span "[PERSON_NAME]" at bounding box center [563, 364] width 72 height 10
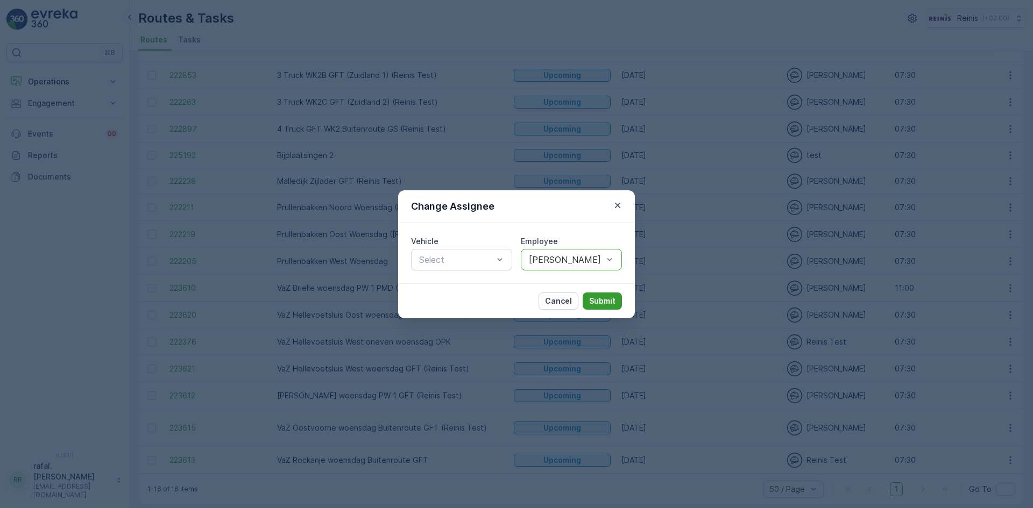
click at [593, 295] on button "Submit" at bounding box center [602, 301] width 39 height 17
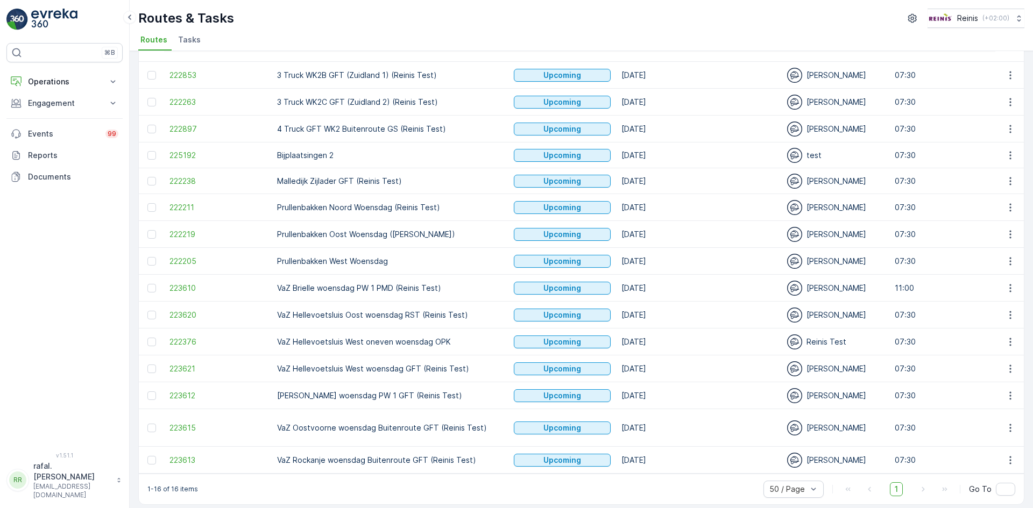
scroll to position [0, 0]
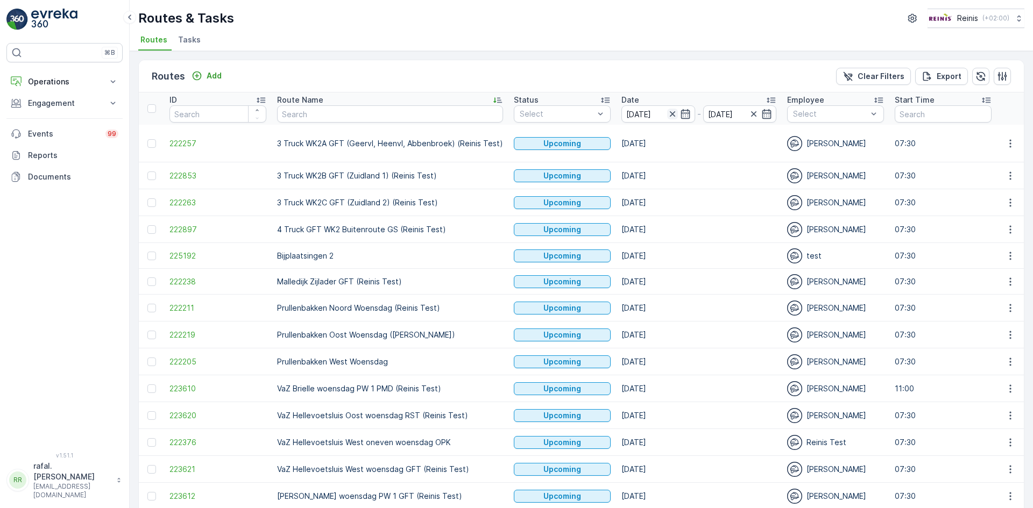
click at [669, 114] on icon "button" at bounding box center [671, 113] width 5 height 5
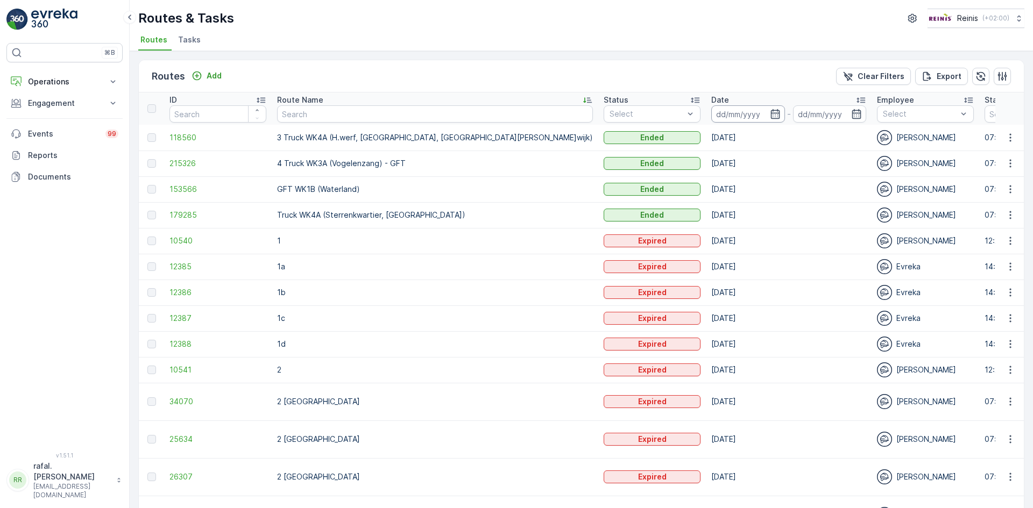
click at [711, 108] on input at bounding box center [748, 113] width 74 height 17
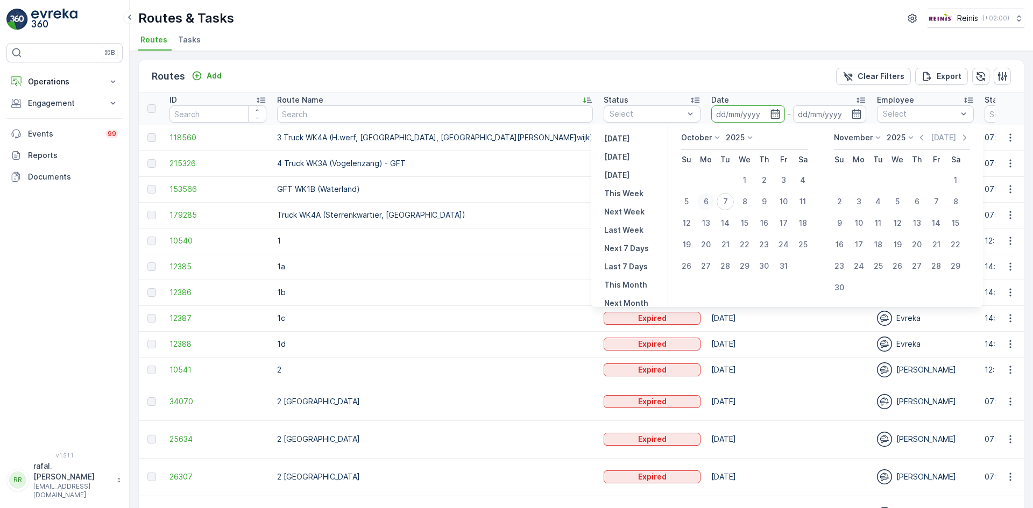
click at [707, 201] on div "6" at bounding box center [705, 201] width 17 height 17
type input "[DATE]"
click at [707, 201] on div "6" at bounding box center [705, 201] width 17 height 17
type input "[DATE]"
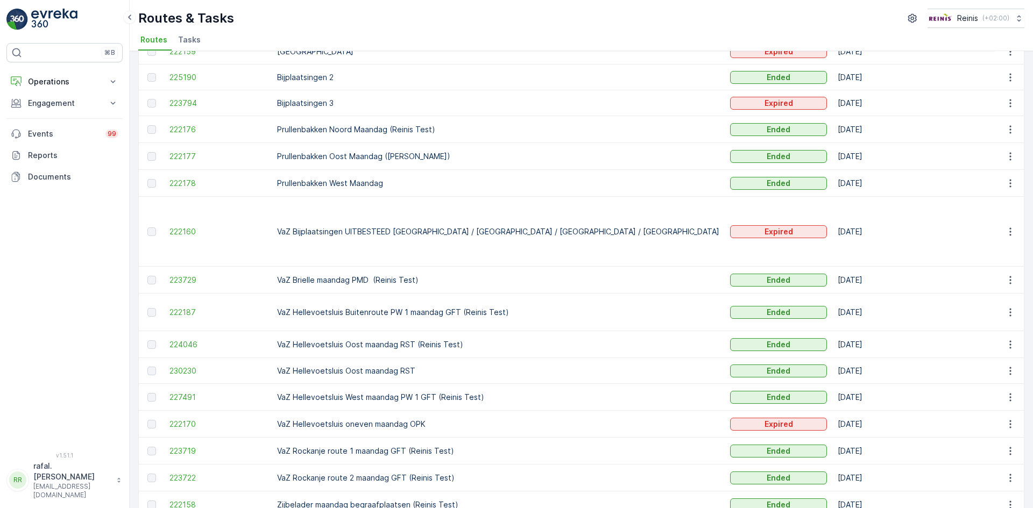
scroll to position [265, 0]
